Goal: Task Accomplishment & Management: Manage account settings

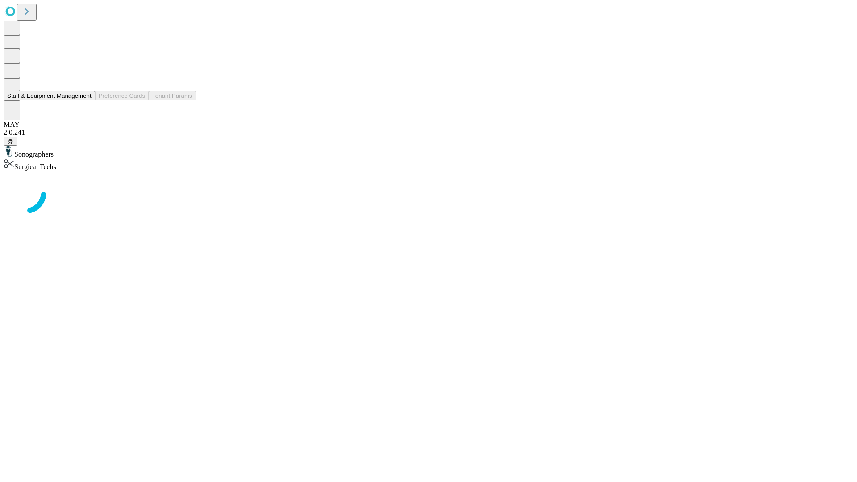
click at [85, 100] on button "Staff & Equipment Management" at bounding box center [50, 95] width 92 height 9
